Goal: Task Accomplishment & Management: Manage account settings

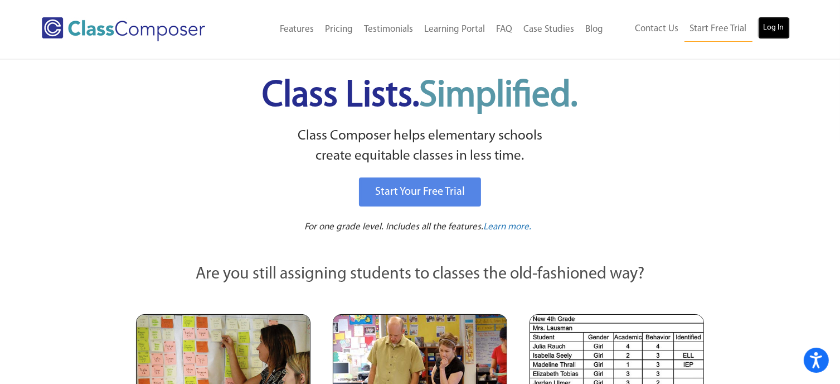
click at [779, 28] on link "Log In" at bounding box center [774, 28] width 32 height 22
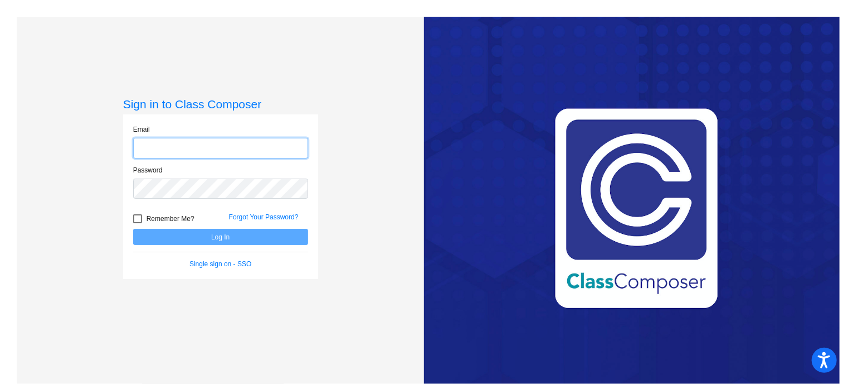
type input "[EMAIL_ADDRESS][DOMAIN_NAME]"
click at [201, 239] on button "Log In" at bounding box center [220, 237] width 175 height 16
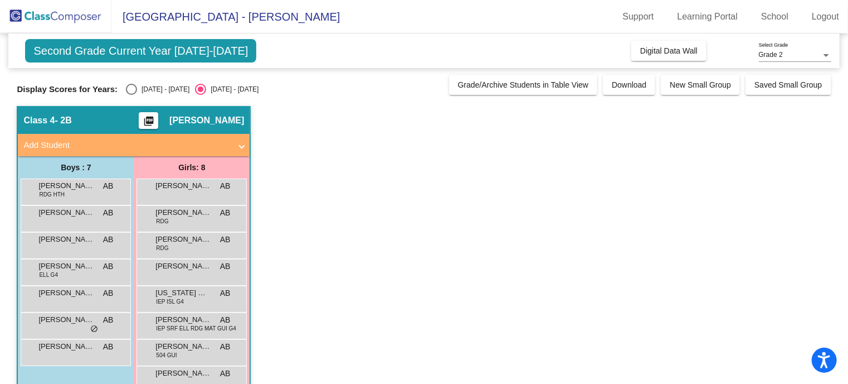
scroll to position [26, 0]
